Goal: Transaction & Acquisition: Purchase product/service

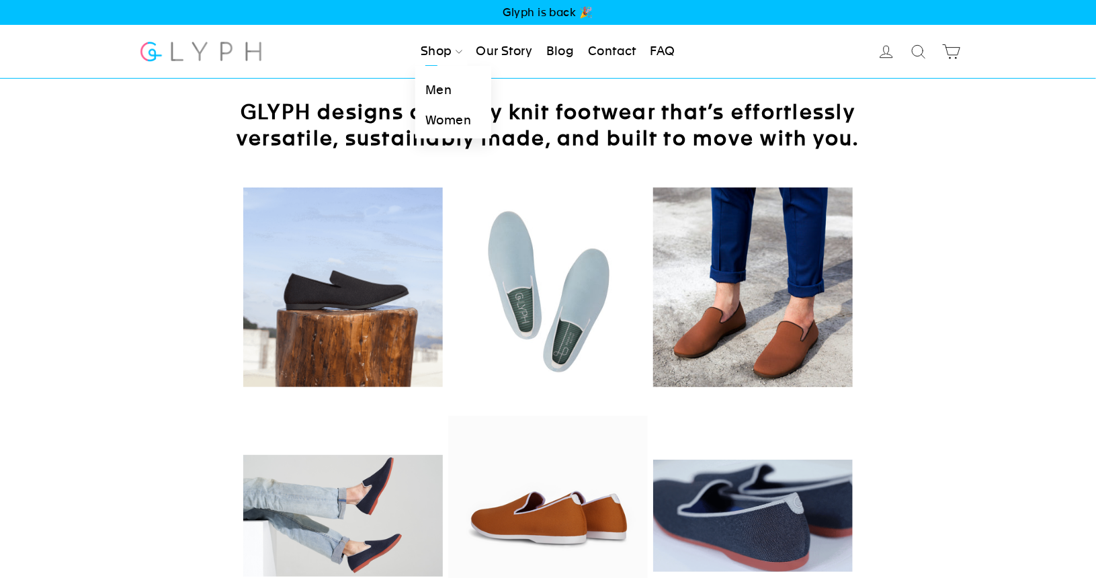
click at [444, 89] on link "Men" at bounding box center [453, 90] width 76 height 30
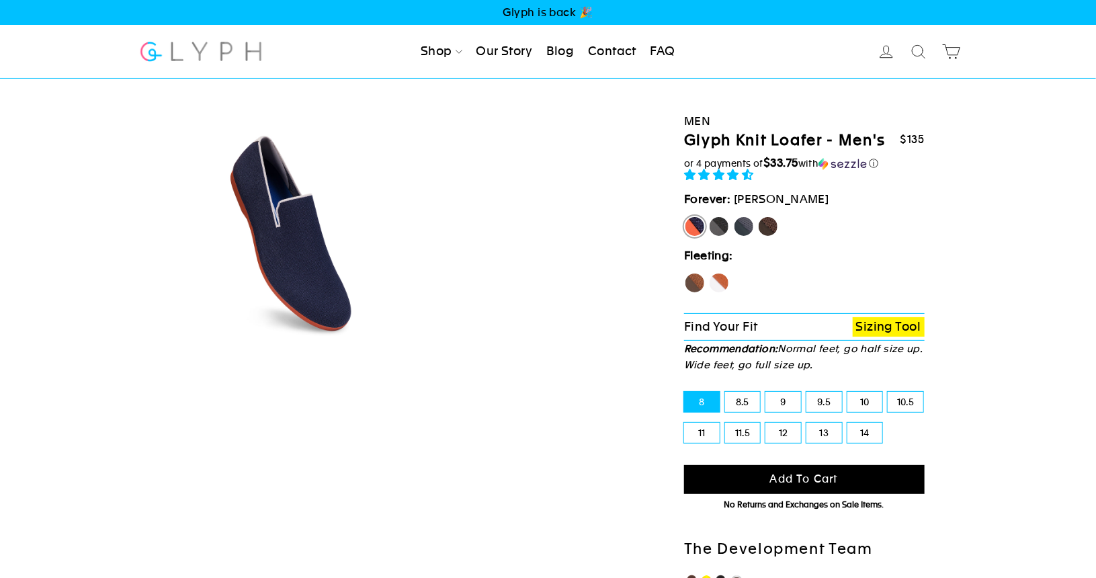
select select "highest-rating"
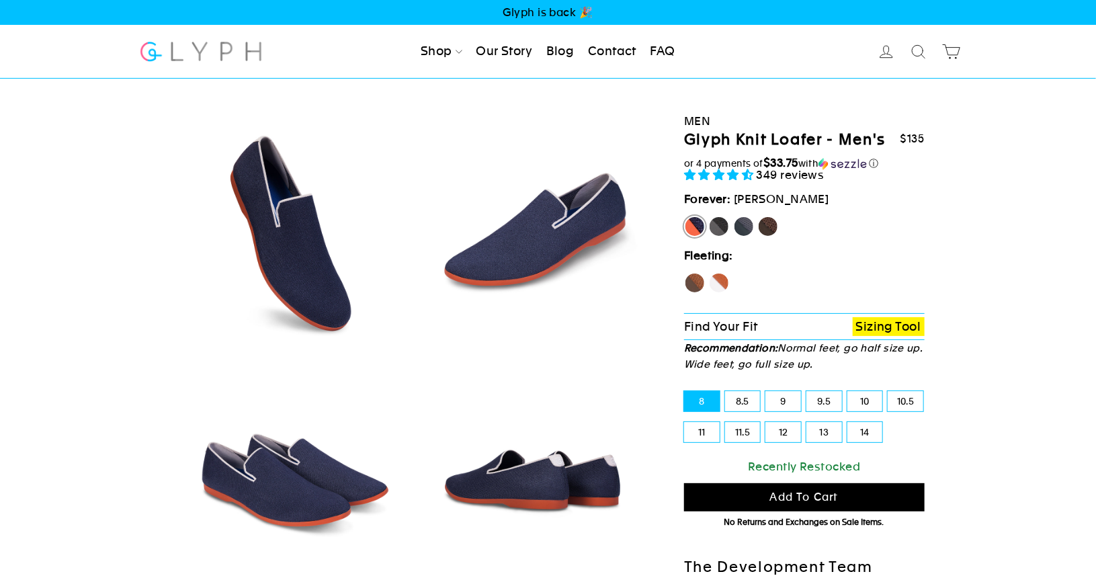
click at [693, 280] on label "Hawk" at bounding box center [695, 283] width 22 height 22
click at [685, 273] on input "Hawk" at bounding box center [684, 272] width 1 height 1
radio input "true"
